Goal: Communication & Community: Share content

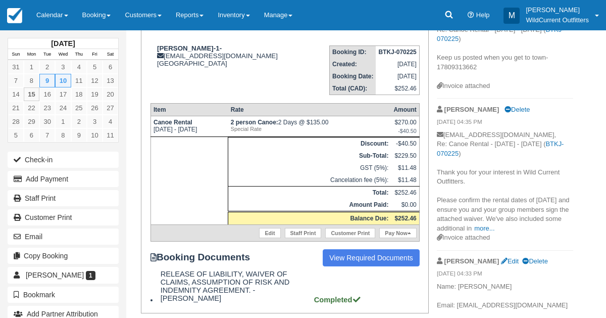
scroll to position [143, 0]
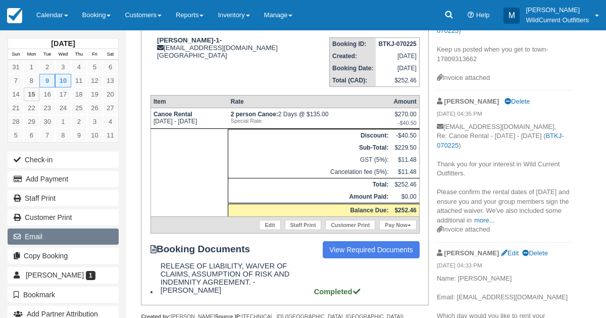
click at [38, 228] on button "Email" at bounding box center [63, 236] width 111 height 16
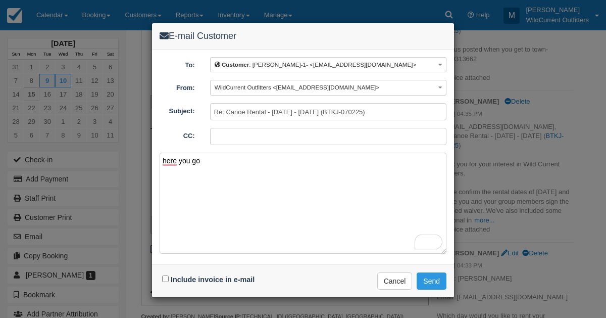
type textarea "here you go"
click at [164, 272] on div "Include invoice in e-mail" at bounding box center [210, 279] width 100 height 15
click at [163, 275] on input "Include invoice in e-mail" at bounding box center [165, 278] width 7 height 7
checkbox input "true"
click at [428, 275] on button "Send" at bounding box center [432, 280] width 30 height 17
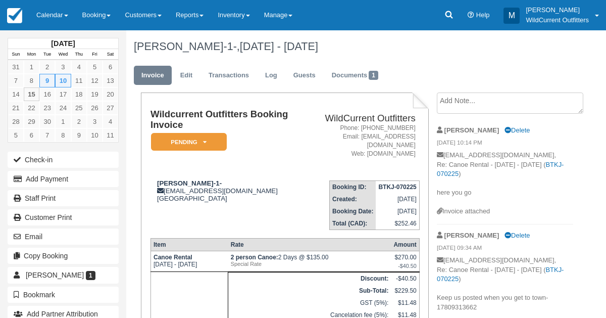
scroll to position [137, 0]
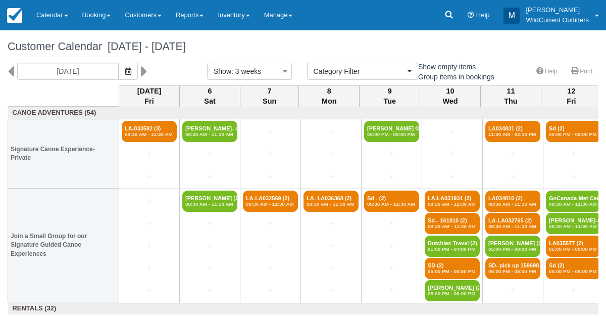
select select
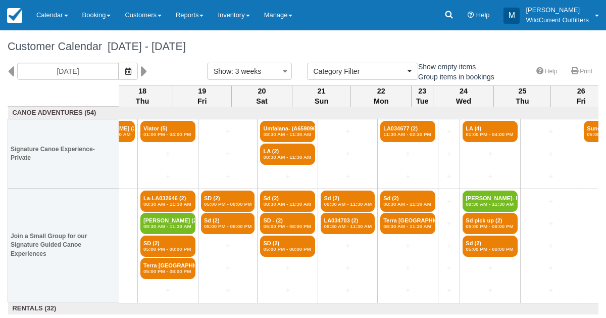
scroll to position [0, 804]
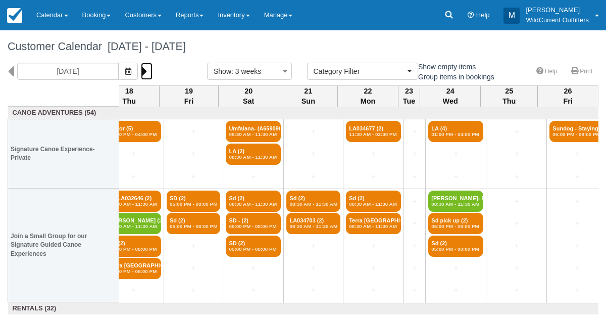
click at [148, 69] on icon at bounding box center [144, 71] width 7 height 17
type input "09/27/25"
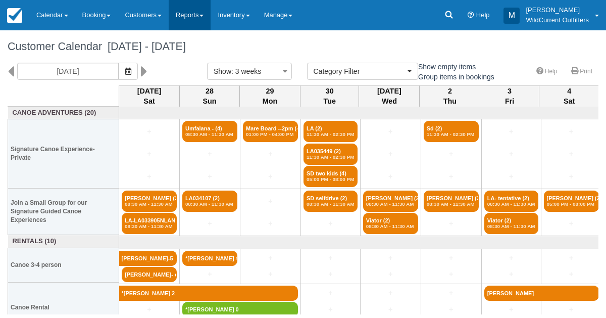
click at [208, 22] on link "Reports" at bounding box center [190, 15] width 42 height 30
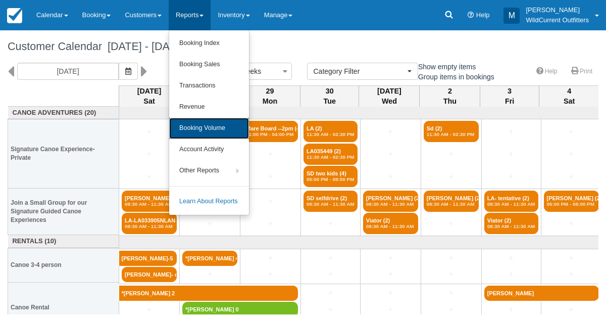
click at [205, 124] on link "Booking Volume" at bounding box center [209, 128] width 80 height 21
